Goal: Transaction & Acquisition: Purchase product/service

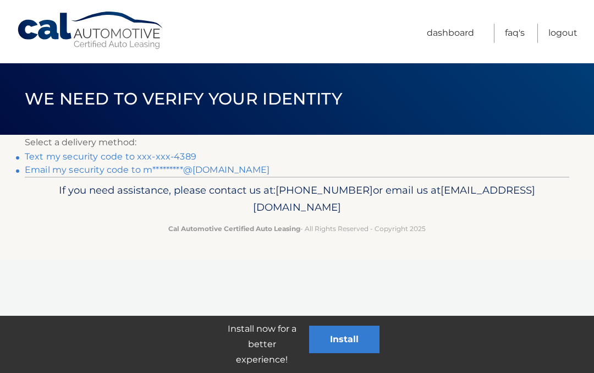
click at [78, 154] on link "Text my security code to xxx-xxx-4389" at bounding box center [110, 156] width 171 height 10
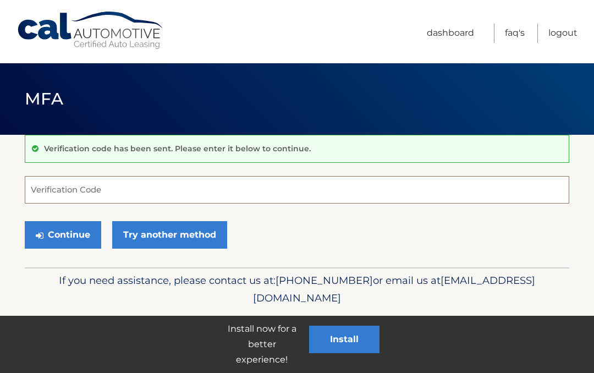
click at [49, 192] on input "Verification Code" at bounding box center [297, 189] width 544 height 27
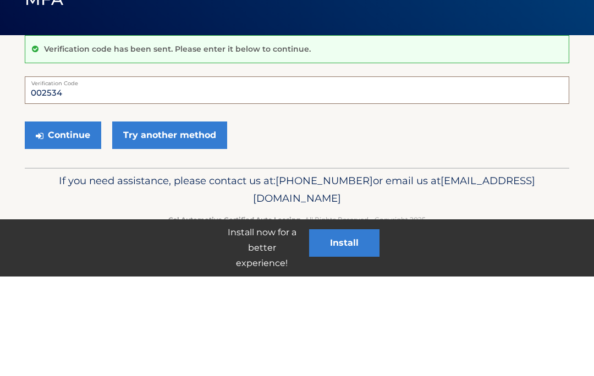
type input "002534"
click at [82, 221] on button "Continue" at bounding box center [63, 234] width 76 height 27
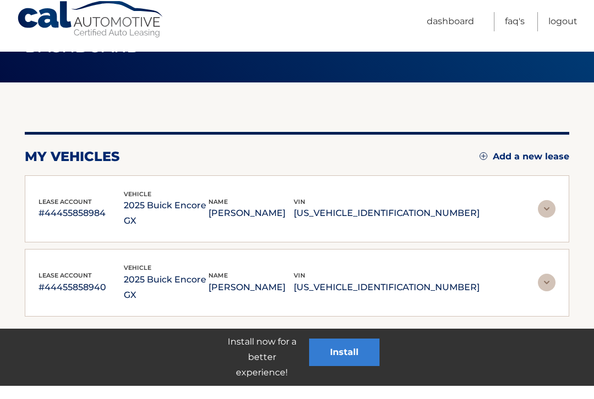
scroll to position [80, 0]
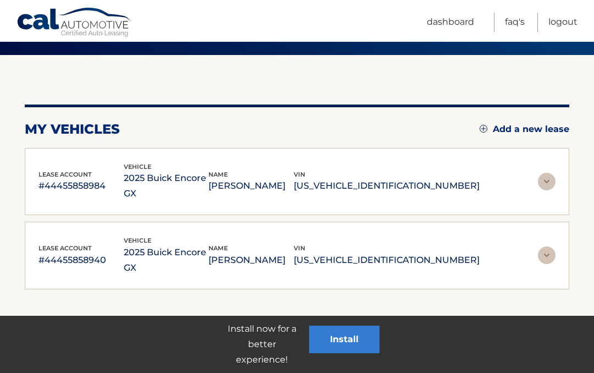
click at [552, 173] on img at bounding box center [547, 182] width 18 height 18
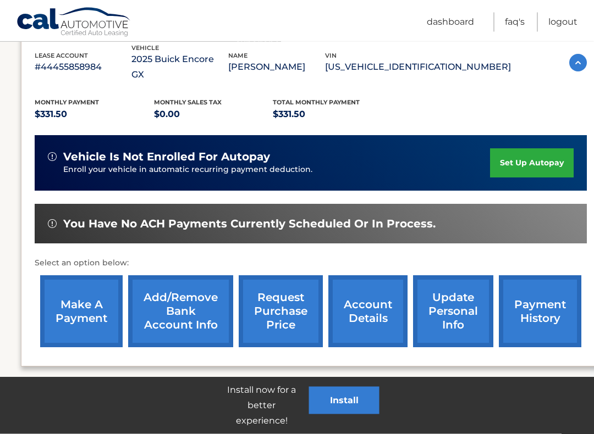
scroll to position [201, 3]
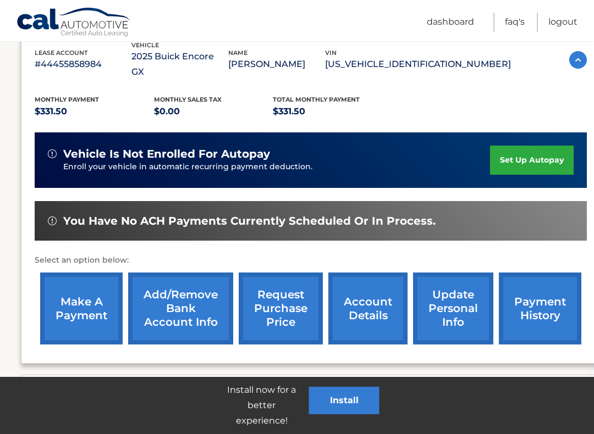
click at [91, 307] on link "make a payment" at bounding box center [82, 309] width 82 height 72
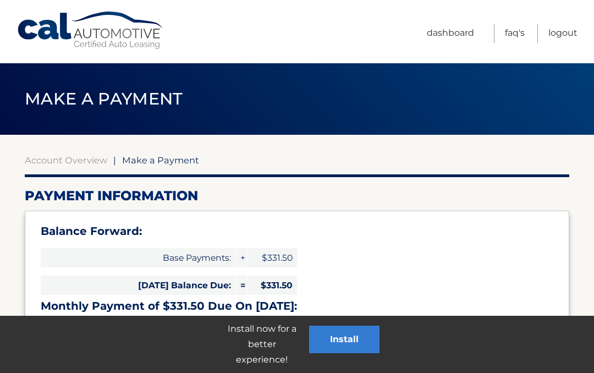
select select "MmYyODNhOWYtODliNS00MWZhLThmMGEtNTg2OWVmZDYzMjhm"
click at [455, 33] on link "Dashboard" at bounding box center [450, 33] width 47 height 19
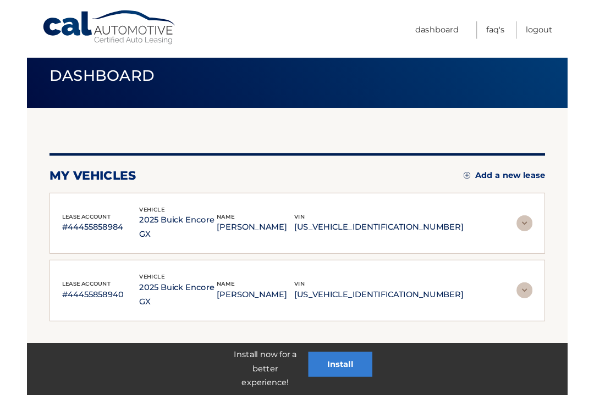
scroll to position [80, 0]
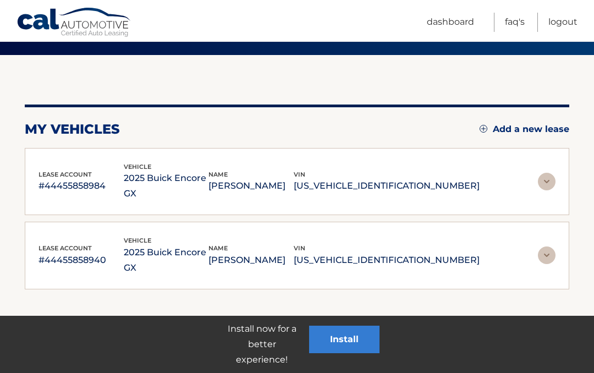
click at [545, 246] on img at bounding box center [547, 255] width 18 height 18
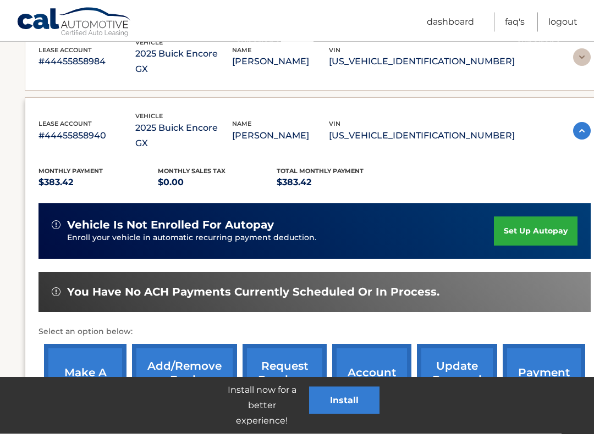
scroll to position [207, 0]
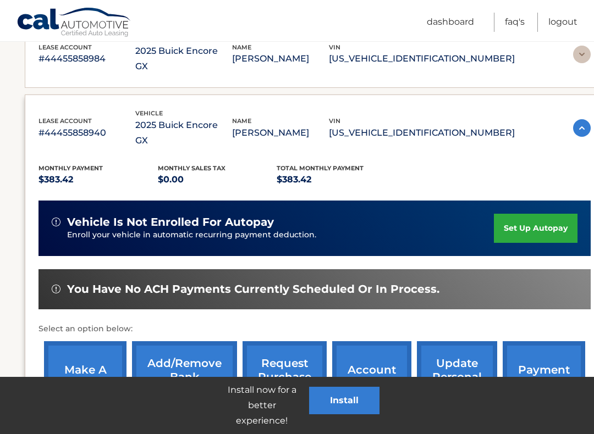
click at [85, 351] on link "make a payment" at bounding box center [85, 377] width 82 height 72
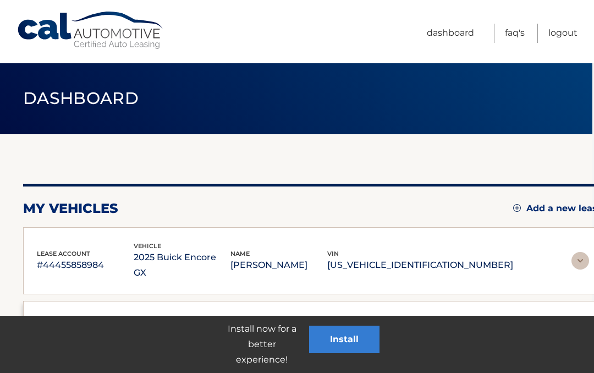
scroll to position [0, 2]
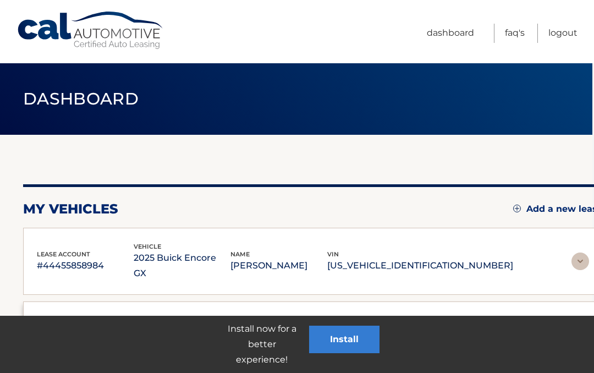
click at [455, 38] on link "Dashboard" at bounding box center [450, 33] width 47 height 19
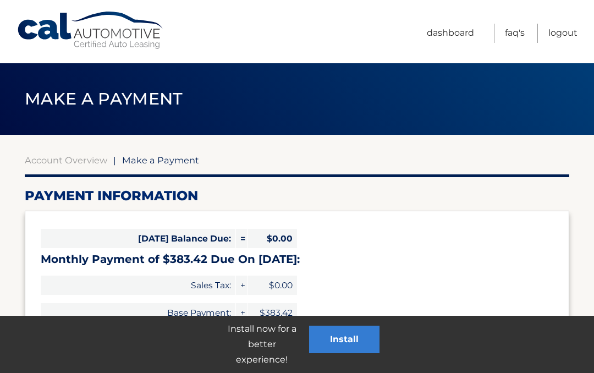
select select "MjMxMDExMjEtNTg3Yy00Y2VkLWJlZjAtNzA4OGY2ZDYzYjRm"
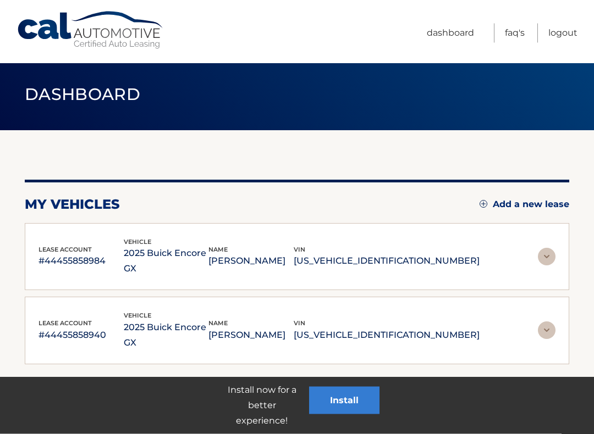
scroll to position [5, 0]
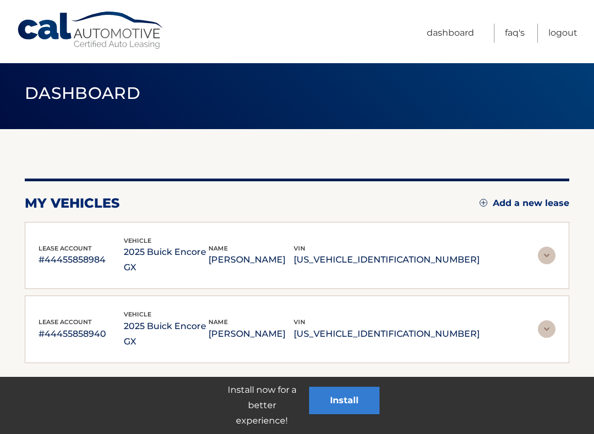
click at [550, 247] on img at bounding box center [547, 256] width 18 height 18
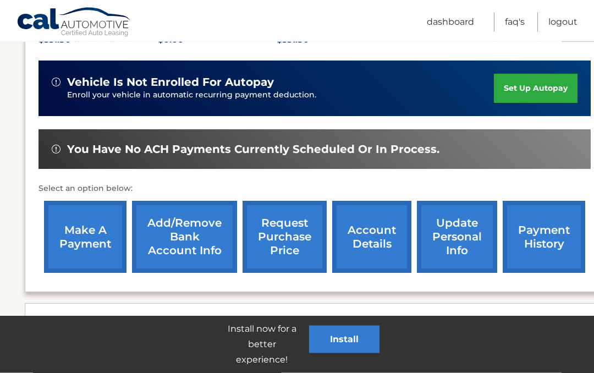
scroll to position [272, 0]
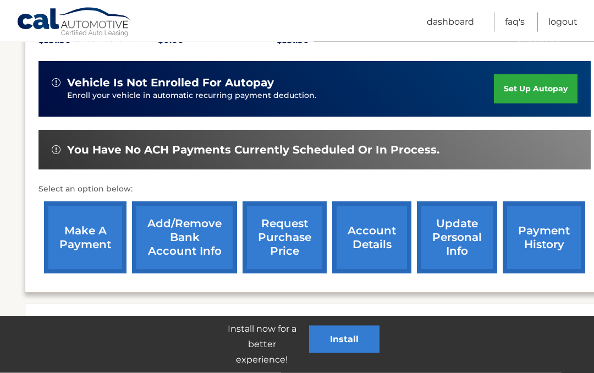
click at [79, 233] on link "make a payment" at bounding box center [85, 238] width 82 height 72
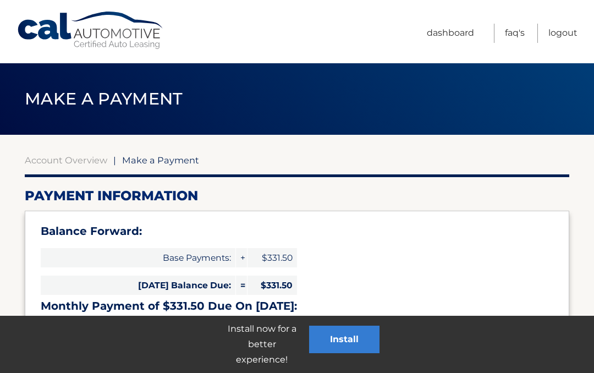
select select "MmYyODNhOWYtODliNS00MWZhLThmMGEtNTg2OWVmZDYzMjhm"
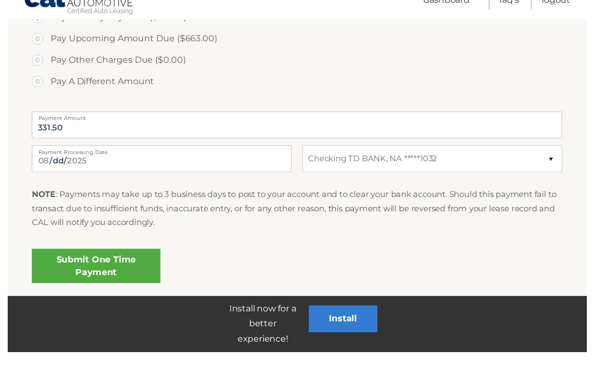
scroll to position [456, 0]
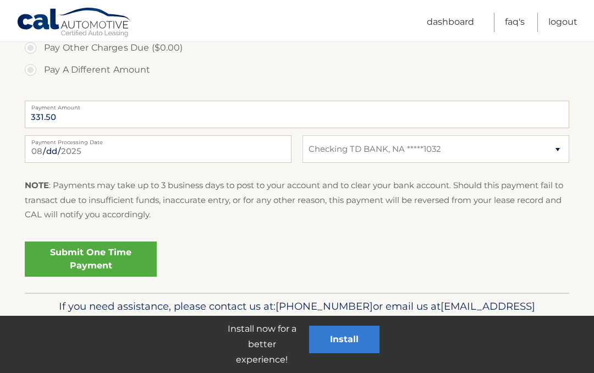
click at [123, 257] on link "Submit One Time Payment" at bounding box center [91, 258] width 132 height 35
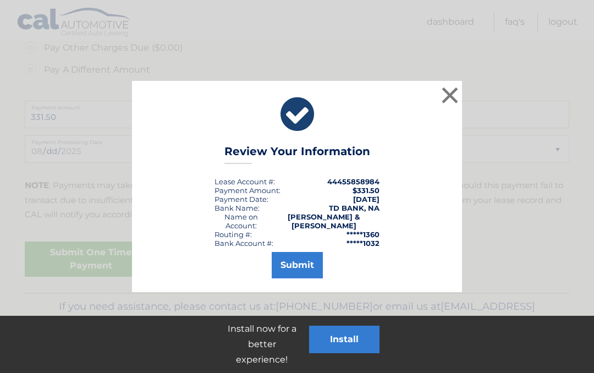
click at [341, 230] on li "Routing #: *****1360" at bounding box center [296, 234] width 165 height 9
click at [298, 260] on button "Submit" at bounding box center [297, 265] width 51 height 26
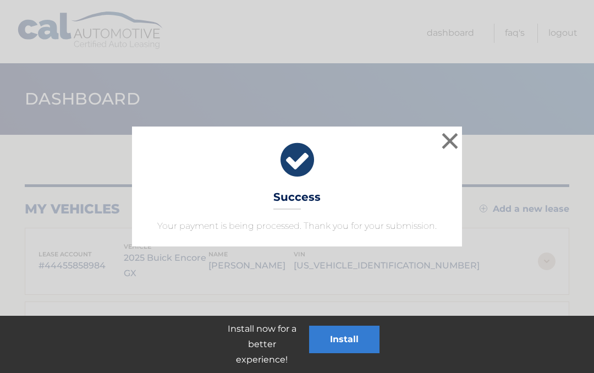
click at [457, 140] on button "×" at bounding box center [450, 141] width 22 height 22
